Goal: Task Accomplishment & Management: Manage account settings

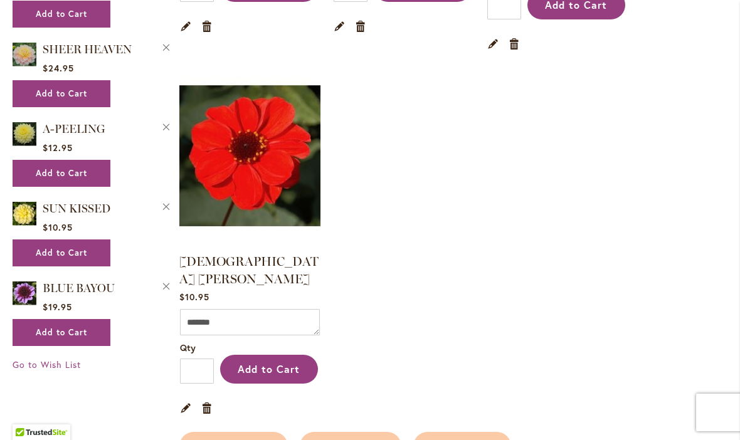
scroll to position [912, 0]
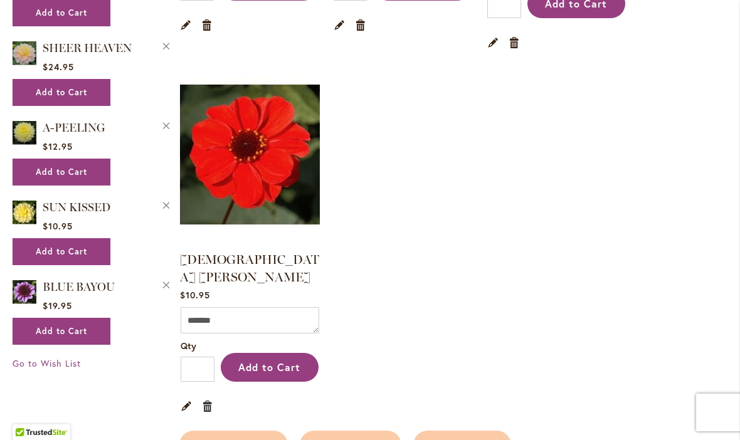
click at [212, 399] on link "Remove item" at bounding box center [208, 406] width 12 height 14
click at [203, 395] on div "Edit Remove item" at bounding box center [250, 405] width 139 height 23
click at [208, 399] on link "Remove item" at bounding box center [208, 406] width 12 height 14
click at [231, 394] on div "Edit Remove item" at bounding box center [250, 405] width 139 height 23
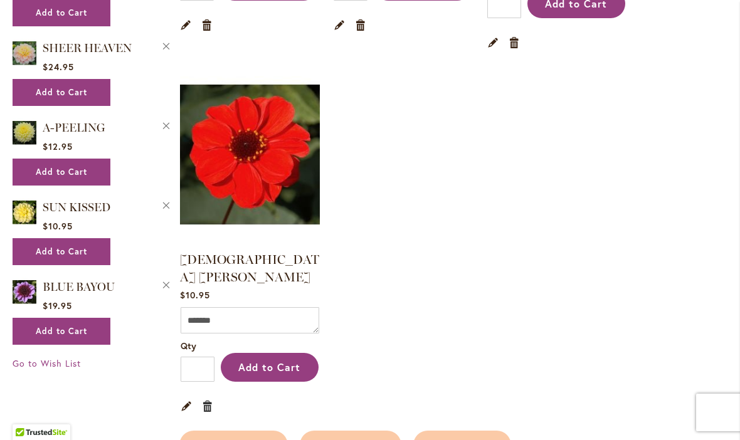
click at [208, 399] on link "Remove item" at bounding box center [208, 406] width 12 height 14
click at [207, 399] on link "Remove item" at bounding box center [208, 406] width 12 height 14
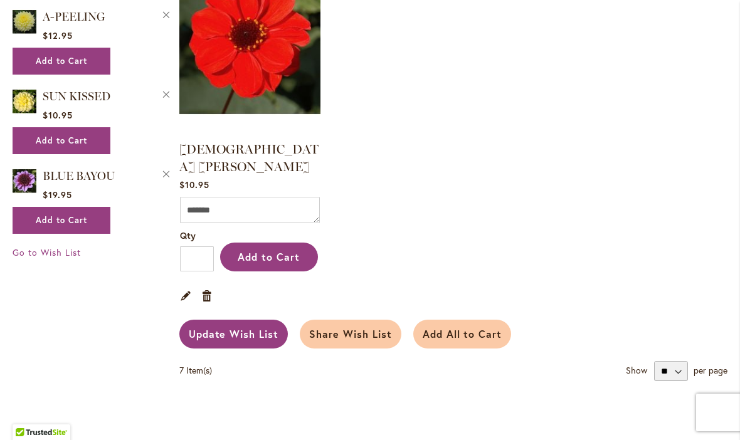
click at [224, 327] on span "Update Wish List" at bounding box center [234, 333] width 90 height 13
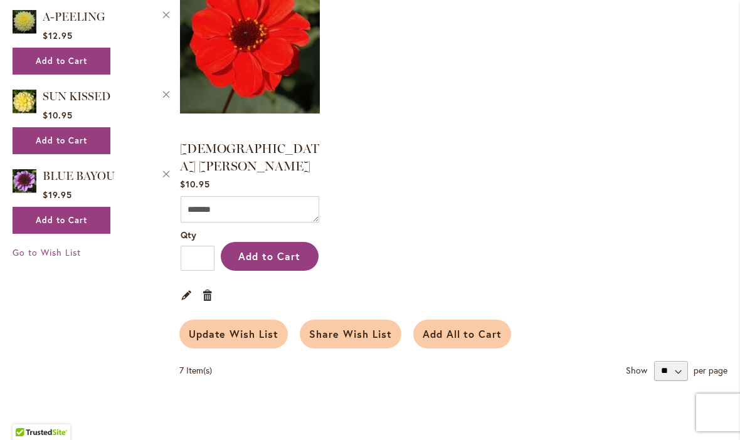
click at [202, 288] on link "Remove item" at bounding box center [208, 295] width 12 height 14
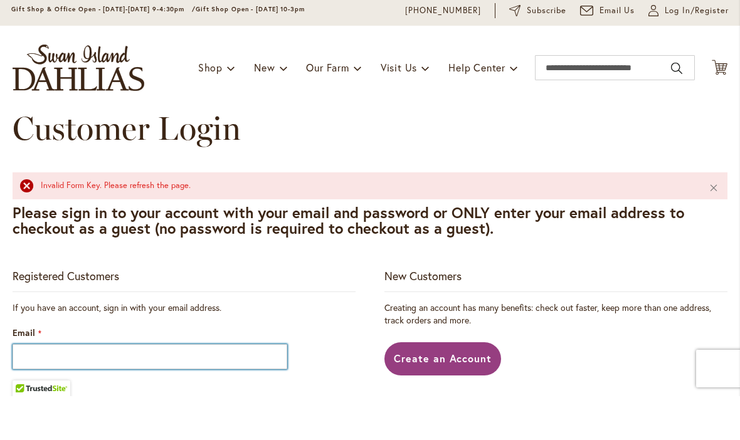
scroll to position [1, 0]
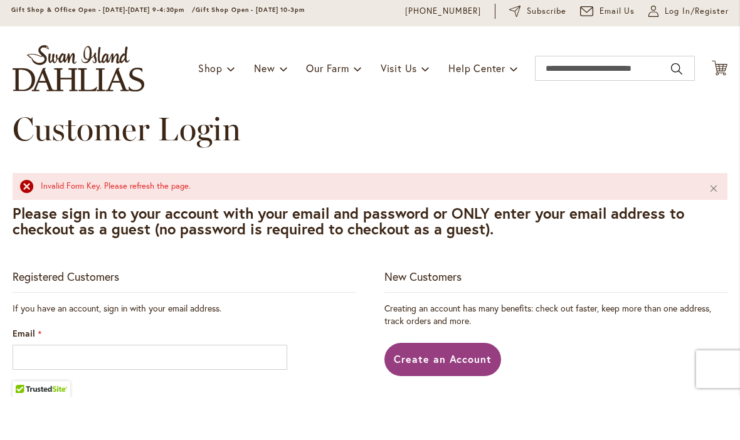
click at [656, 70] on div "Toggle Nav Shop Dahlia Tubers Collections Fresh Cut Dahlias Gardening Supplies …" at bounding box center [370, 112] width 740 height 84
